Goal: Task Accomplishment & Management: Complete application form

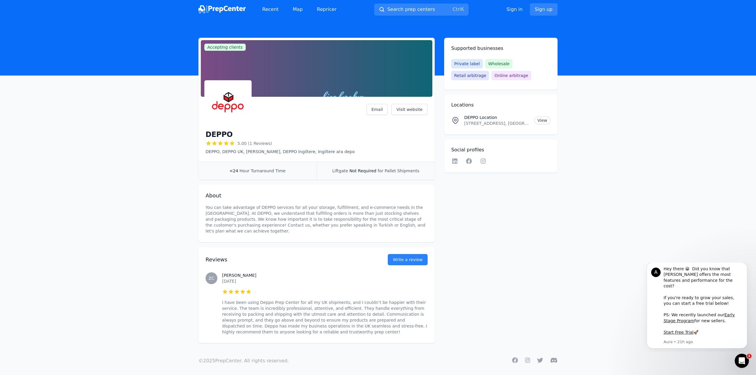
click at [251, 9] on div "Recent Map Repricer" at bounding box center [269, 10] width 143 height 12
click at [230, 9] on img at bounding box center [221, 9] width 47 height 8
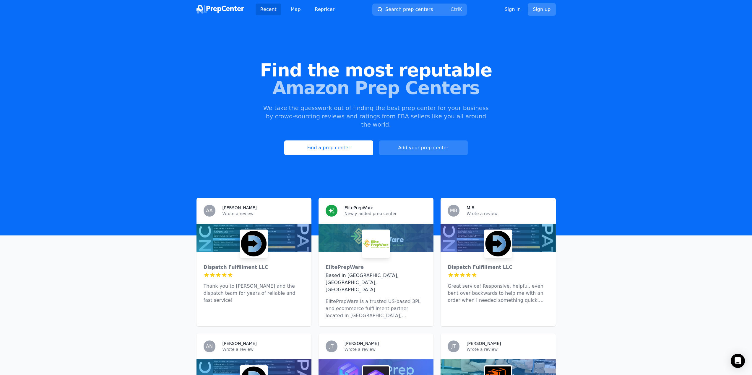
click at [540, 11] on link "Sign up" at bounding box center [542, 9] width 28 height 12
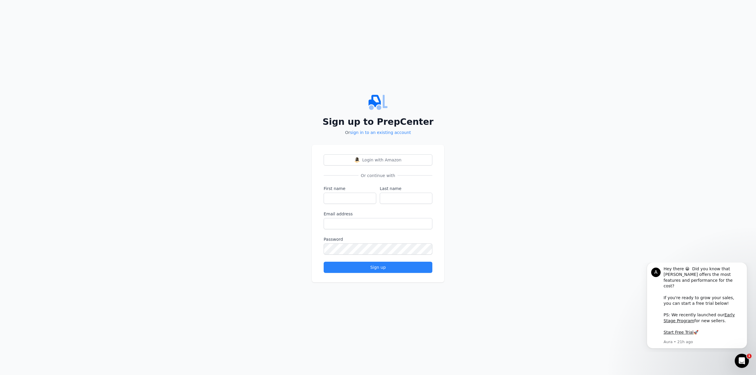
click at [456, 104] on div "Sign up to PrepCenter Or sign in to an existing account Login with Amazon Or co…" at bounding box center [378, 187] width 756 height 375
